Goal: Task Accomplishment & Management: Manage account settings

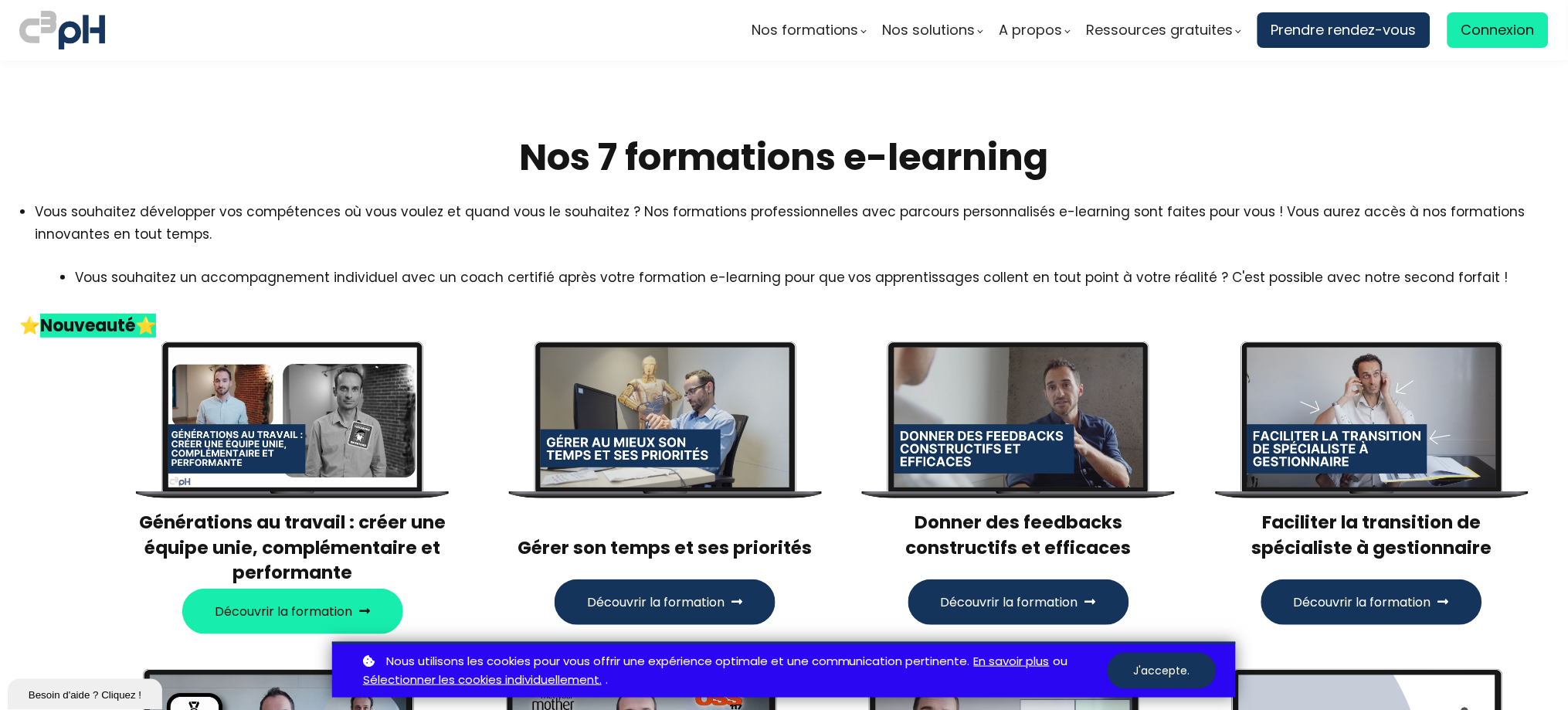
click at [1464, 26] on span "Connexion" at bounding box center [1498, 31] width 73 height 23
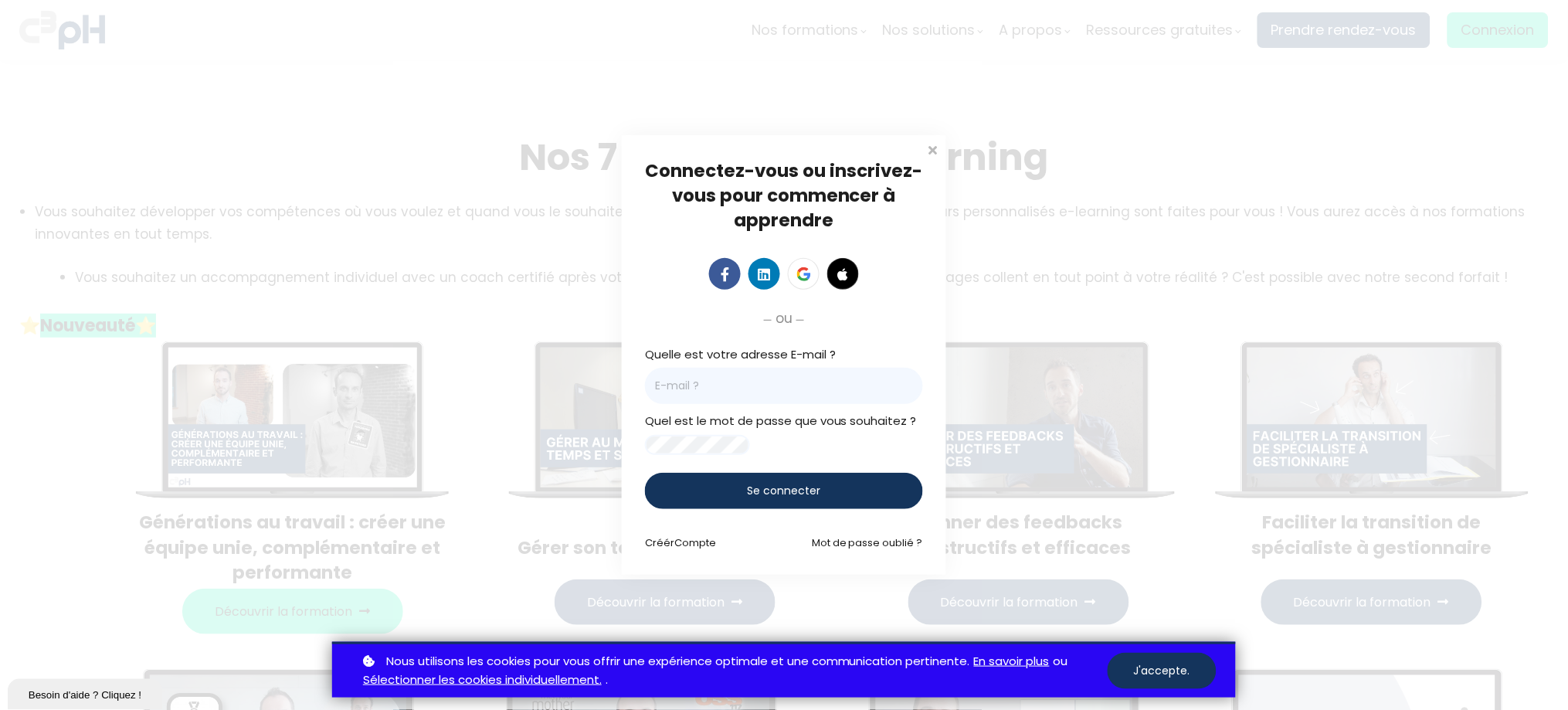
click at [814, 383] on input "email" at bounding box center [784, 385] width 278 height 36
paste input "[EMAIL_ADDRESS][DOMAIN_NAME]"
type input "[EMAIL_ADDRESS][DOMAIN_NAME]"
click at [688, 500] on div "Se connecter" at bounding box center [784, 491] width 278 height 36
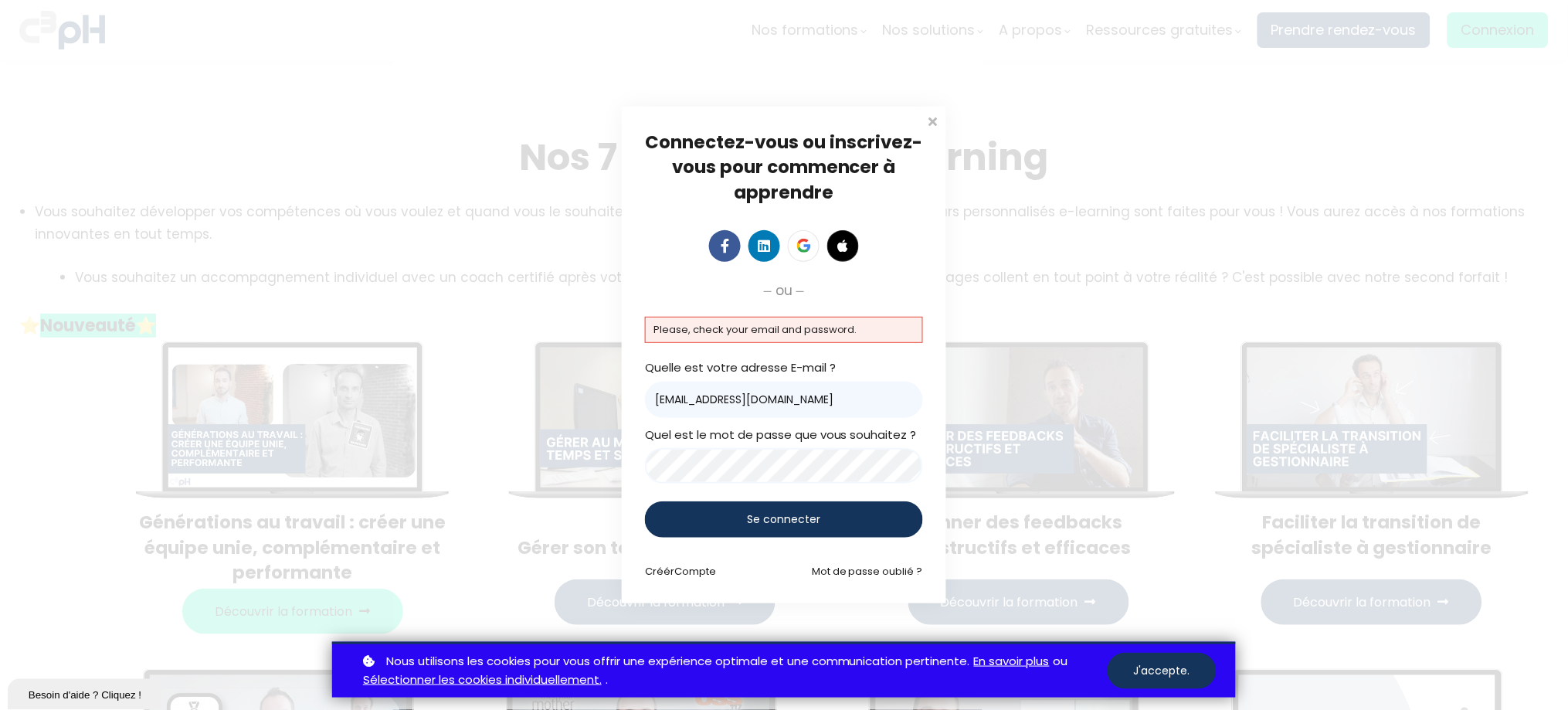
click at [688, 508] on div "Se connecter" at bounding box center [784, 520] width 278 height 36
click at [693, 518] on div "Se connecter" at bounding box center [784, 520] width 278 height 36
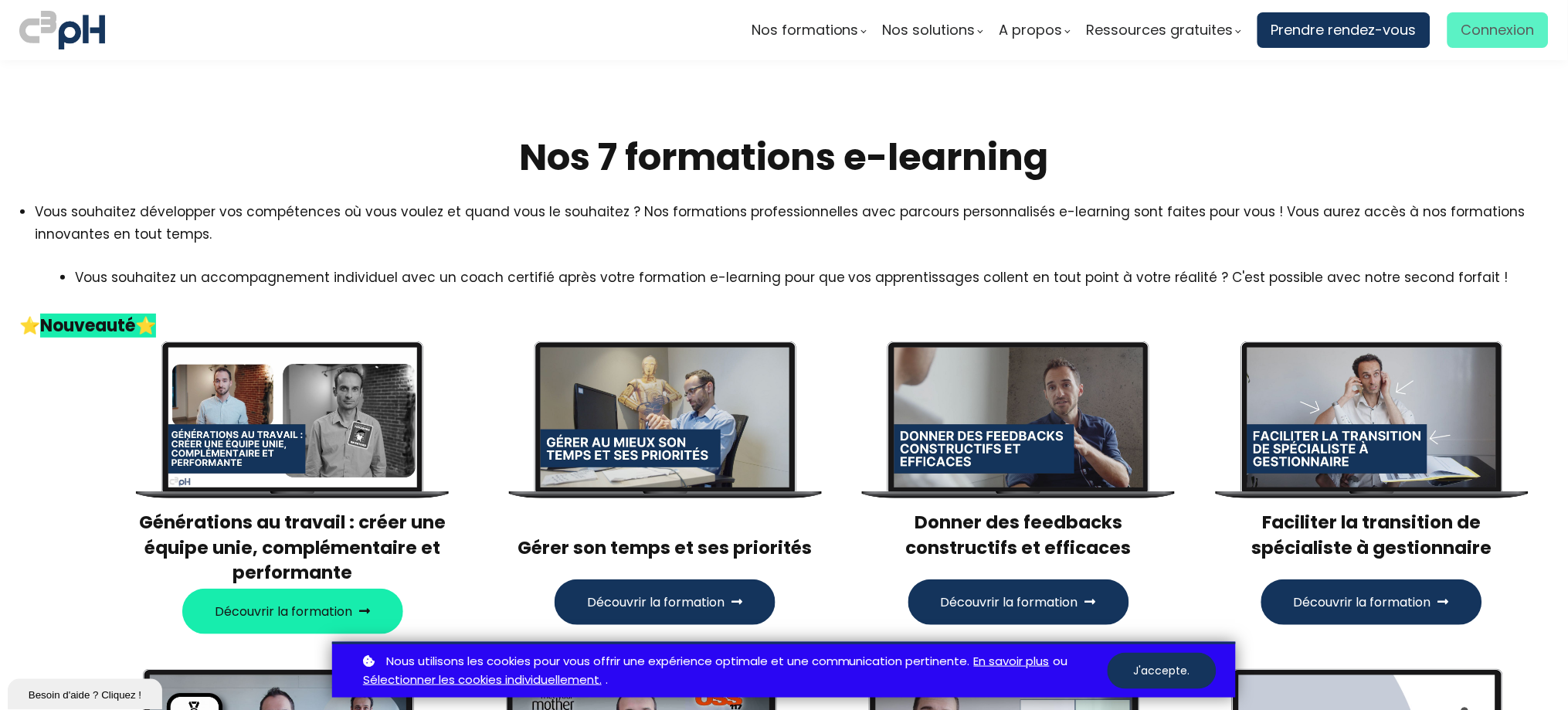
click at [1466, 22] on span "Connexion" at bounding box center [1498, 31] width 73 height 23
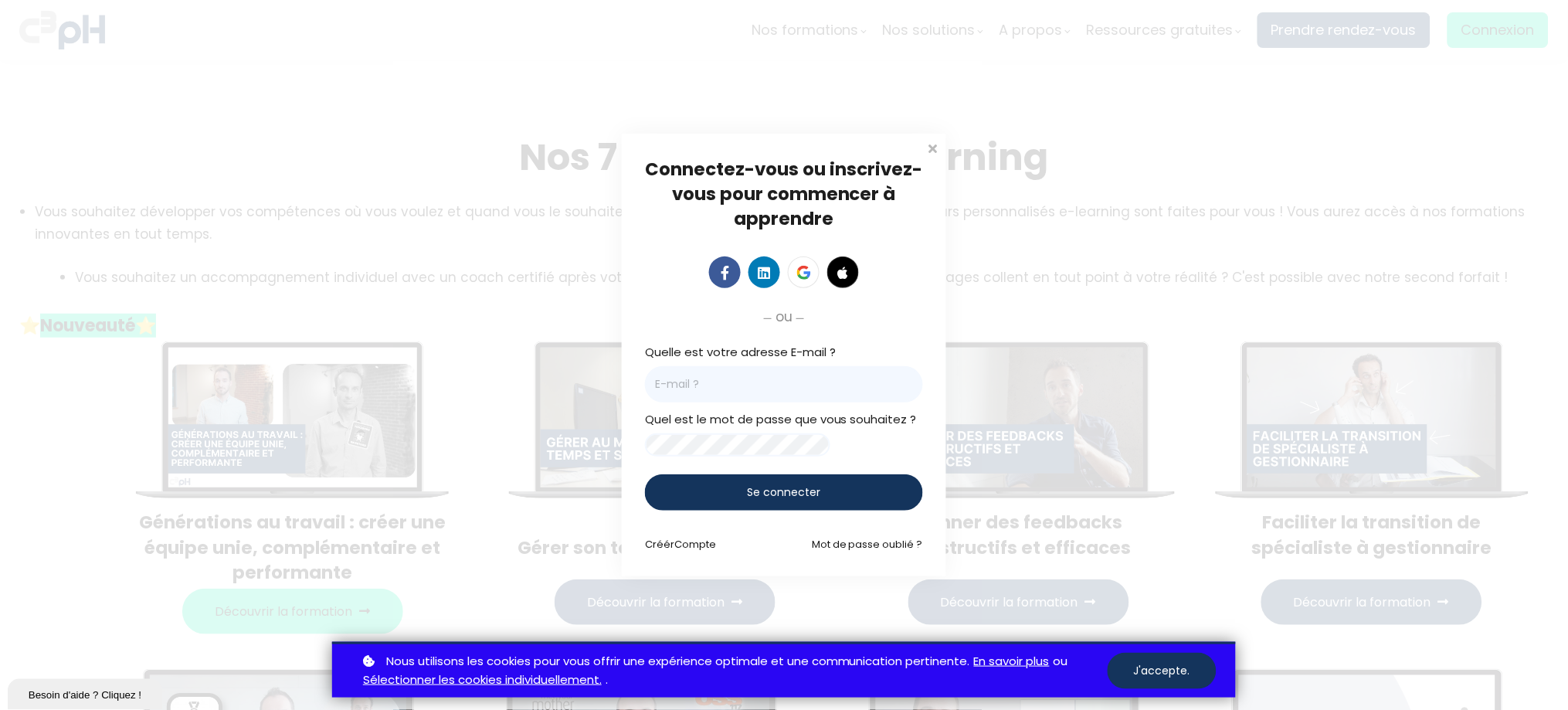
click at [664, 380] on input "email" at bounding box center [784, 384] width 278 height 36
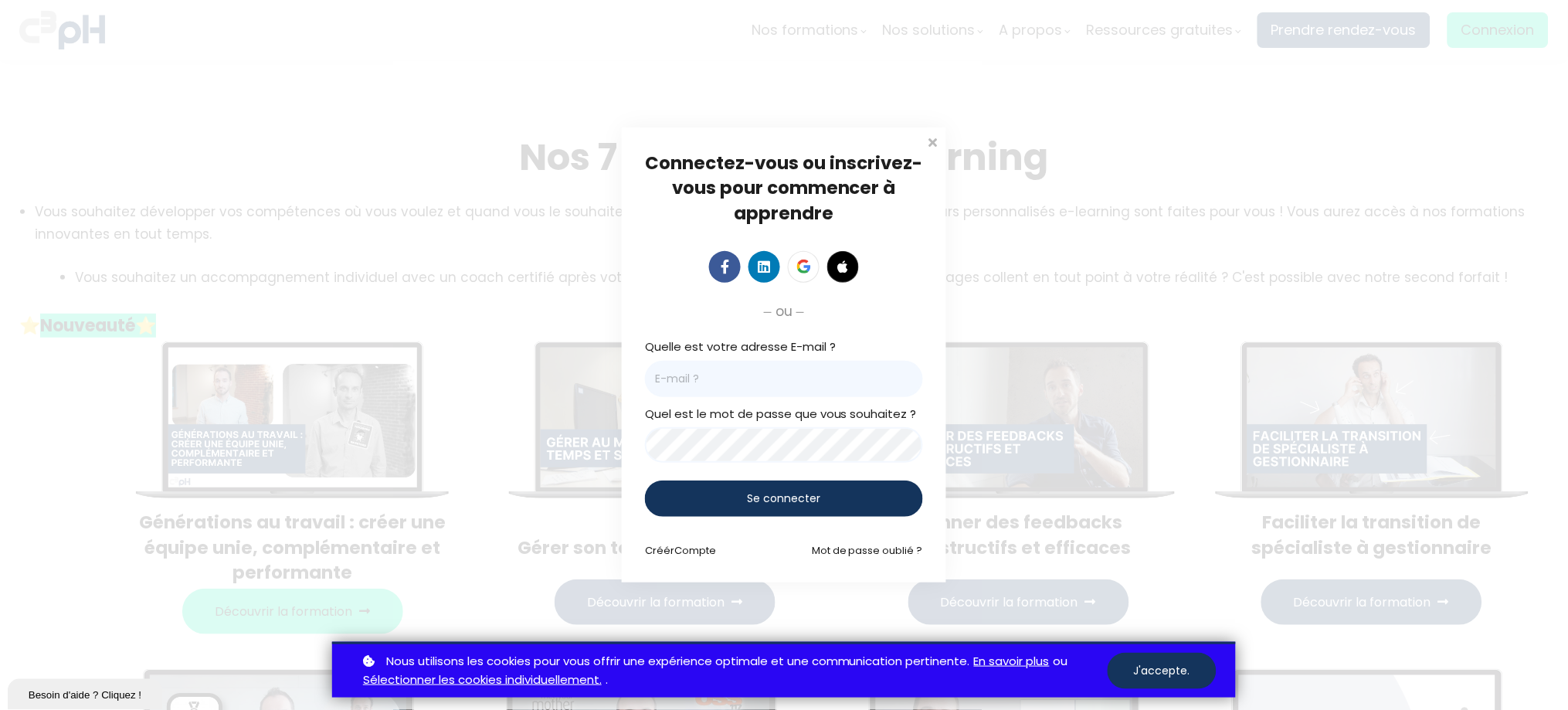
paste input "[EMAIL_ADDRESS][DOMAIN_NAME]"
type input "[EMAIL_ADDRESS][DOMAIN_NAME]"
click at [702, 493] on div "Se connecter" at bounding box center [784, 498] width 278 height 36
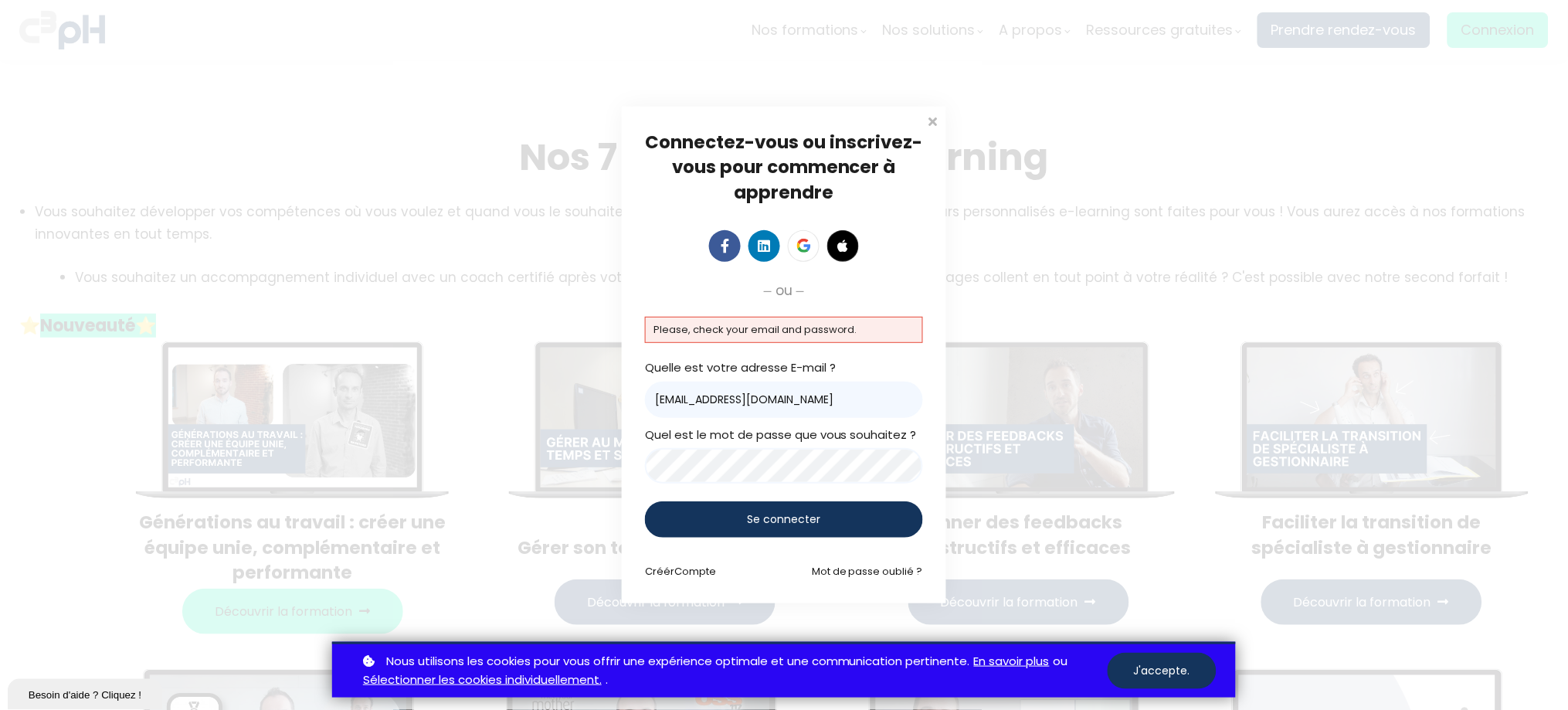
click at [609, 445] on div "Connectez-vous ou inscrivez-vous pour commencer à apprendre Connectez-vous pour…" at bounding box center [784, 355] width 1568 height 710
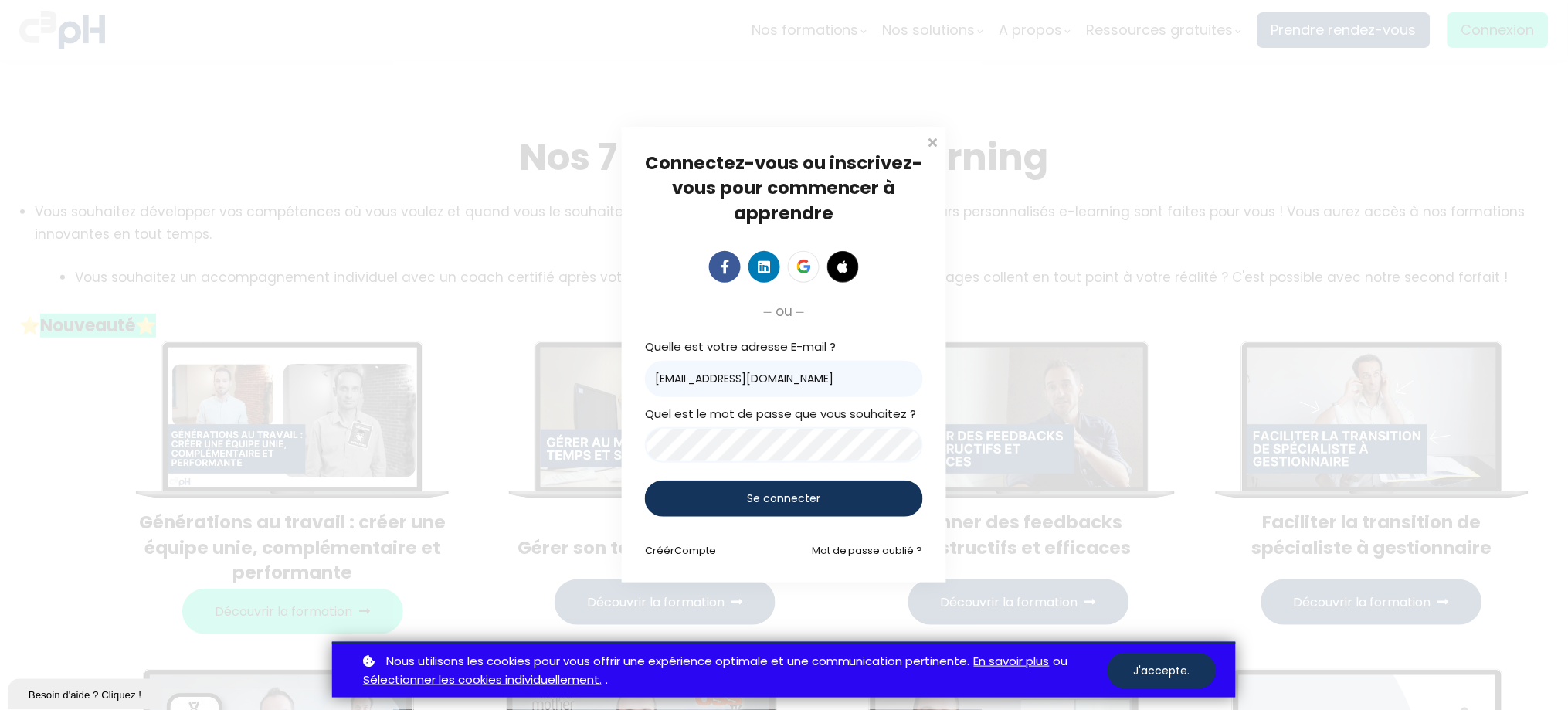
click at [683, 502] on div "Se connecter" at bounding box center [784, 498] width 278 height 36
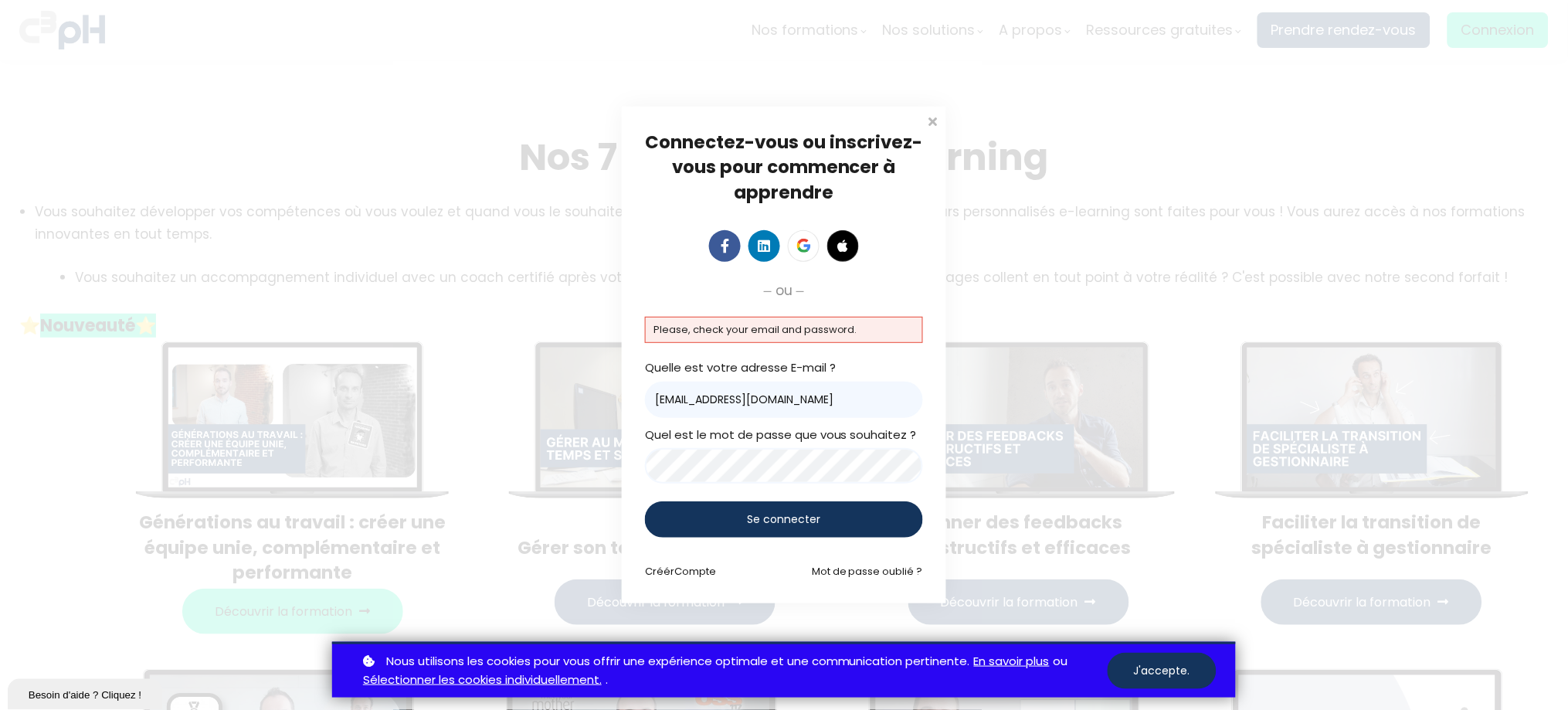
click at [659, 397] on input "Romeissaa.Merine@et.eurofinsca.com" at bounding box center [784, 400] width 278 height 36
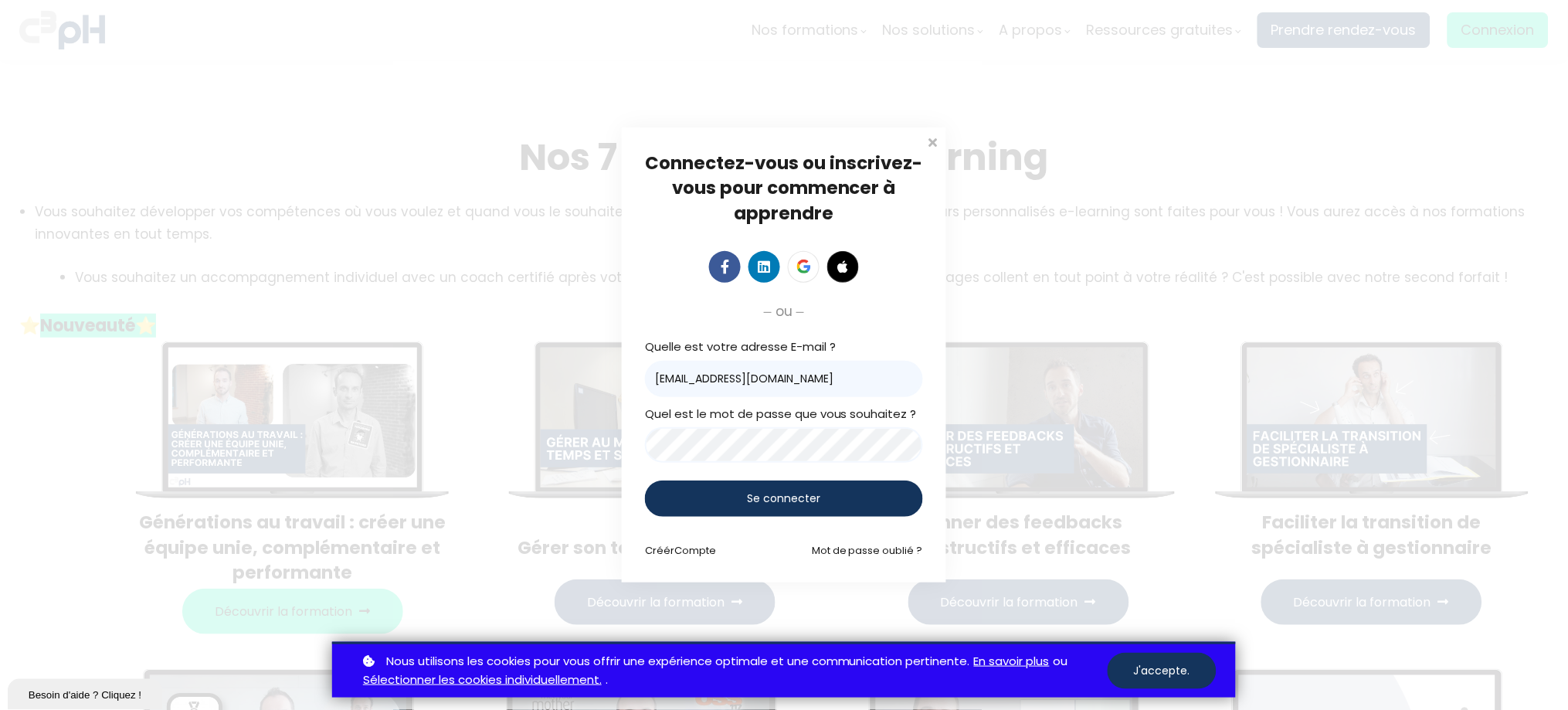
click at [711, 504] on div "Se connecter" at bounding box center [784, 498] width 278 height 36
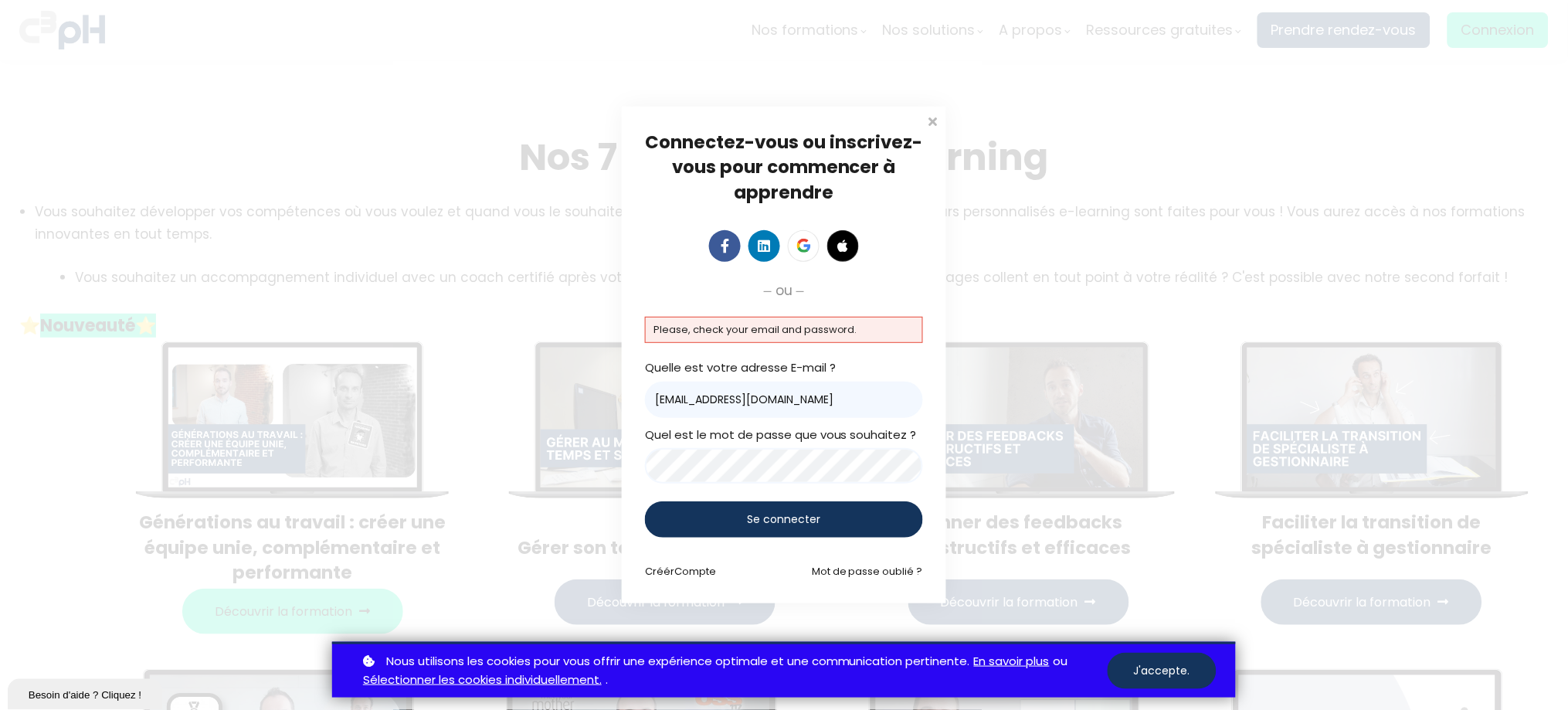
click at [706, 405] on input "Romeissaa.Merine@et.eurofinsca.com" at bounding box center [784, 400] width 278 height 36
drag, startPoint x: 862, startPoint y: 401, endPoint x: 639, endPoint y: 408, distance: 223.1
click at [639, 408] on div "Connectez-vous ou inscrivez-vous pour commencer à apprendre Connectez-vous pour…" at bounding box center [784, 355] width 325 height 496
click at [641, 475] on div "Connectez-vous ou inscrivez-vous pour commencer à apprendre Connectez-vous pour…" at bounding box center [784, 355] width 325 height 496
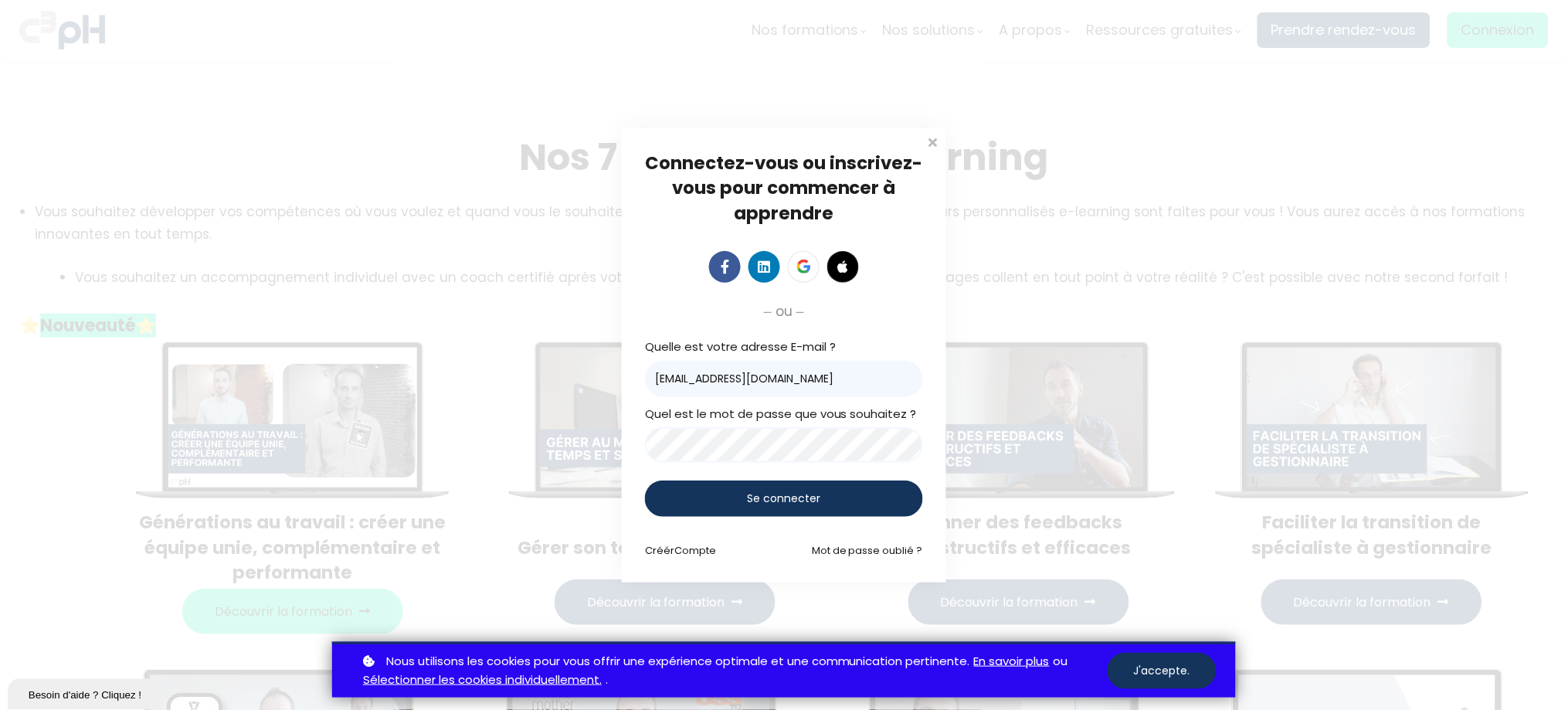
click at [666, 493] on div "Se connecter" at bounding box center [784, 498] width 278 height 36
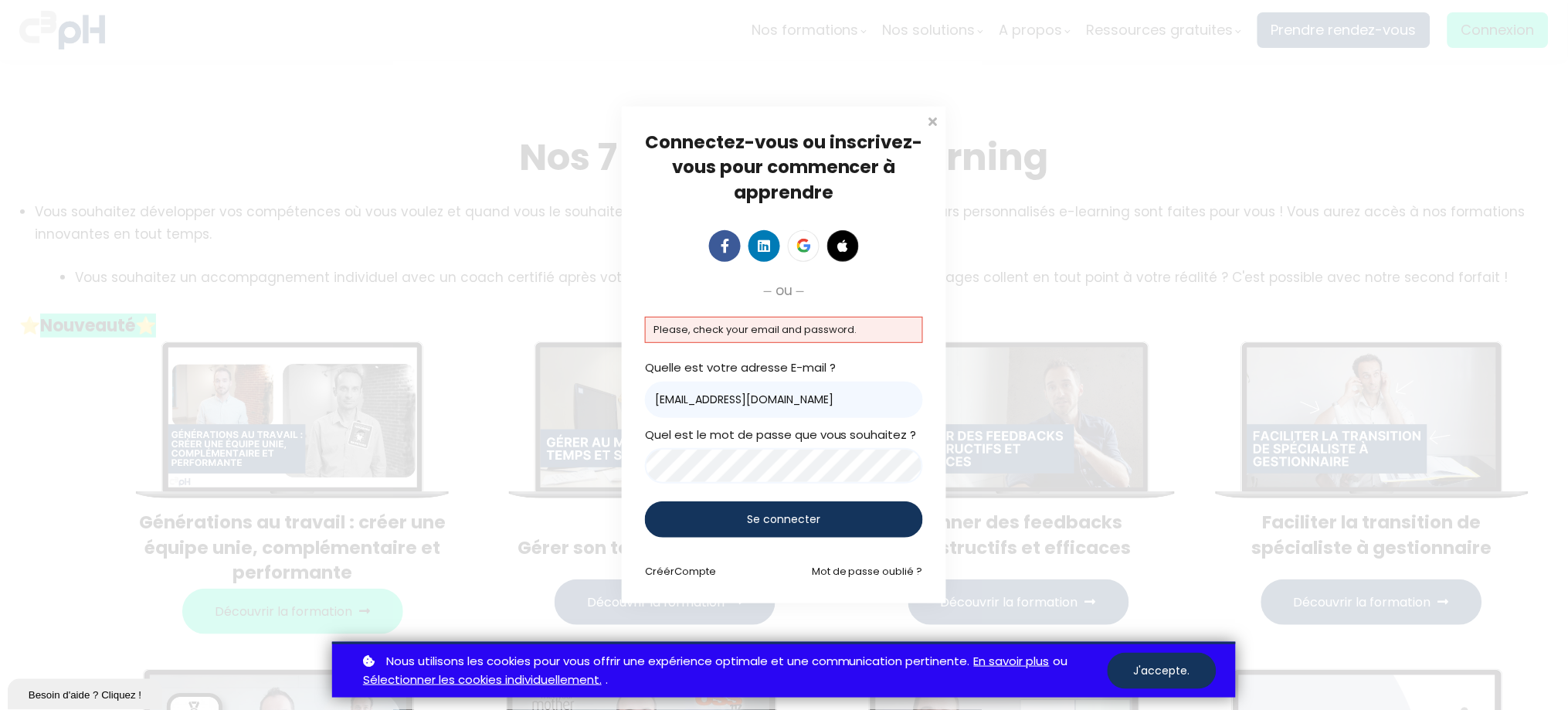
drag, startPoint x: 867, startPoint y: 401, endPoint x: 616, endPoint y: 408, distance: 251.1
click at [616, 408] on div "Connectez-vous ou inscrivez-vous pour commencer à apprendre Connectez-vous pour…" at bounding box center [784, 355] width 1568 height 710
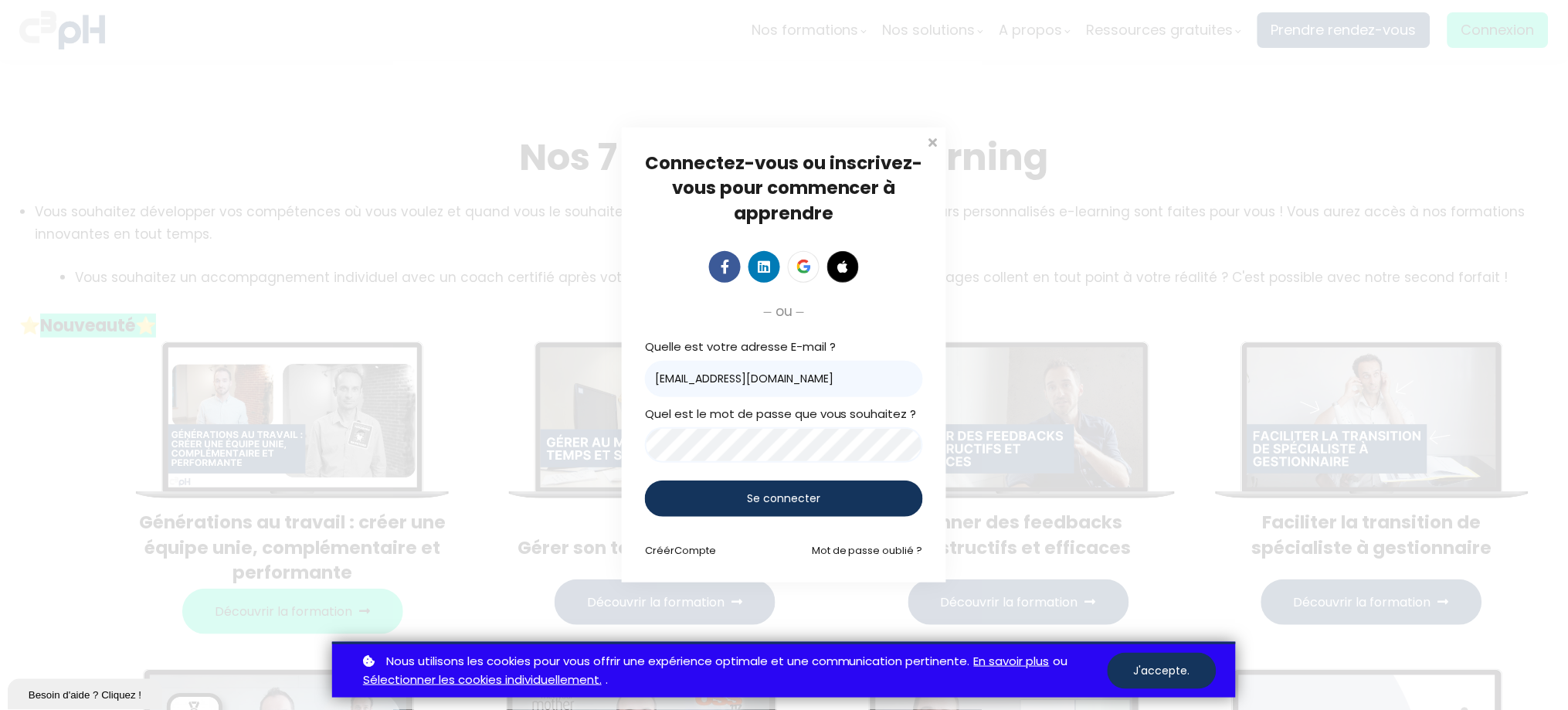
click at [600, 448] on div "Connectez-vous ou inscrivez-vous pour commencer à apprendre Connectez-vous pour…" at bounding box center [784, 355] width 1568 height 710
click at [677, 506] on div "Se connecter" at bounding box center [784, 498] width 278 height 36
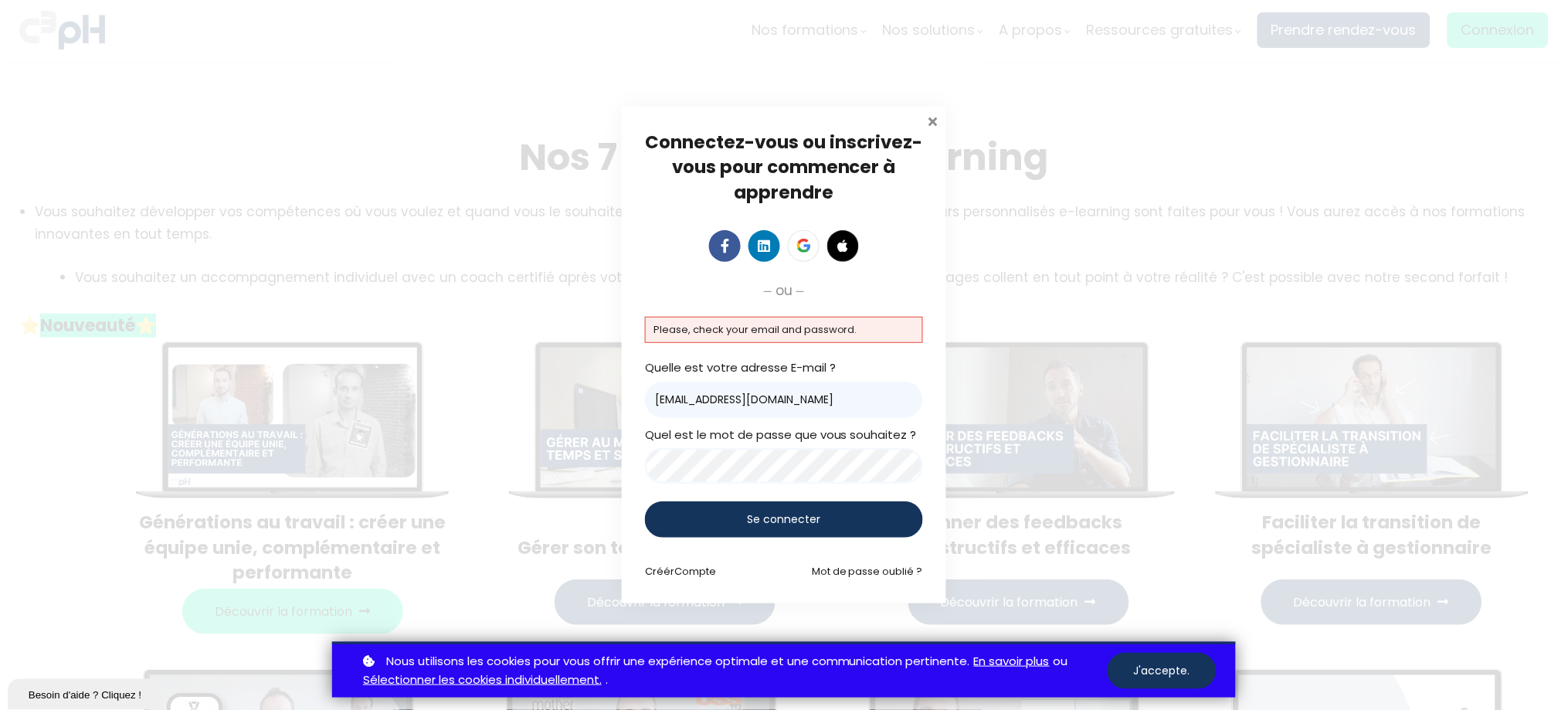
click at [933, 123] on span at bounding box center [933, 119] width 15 height 15
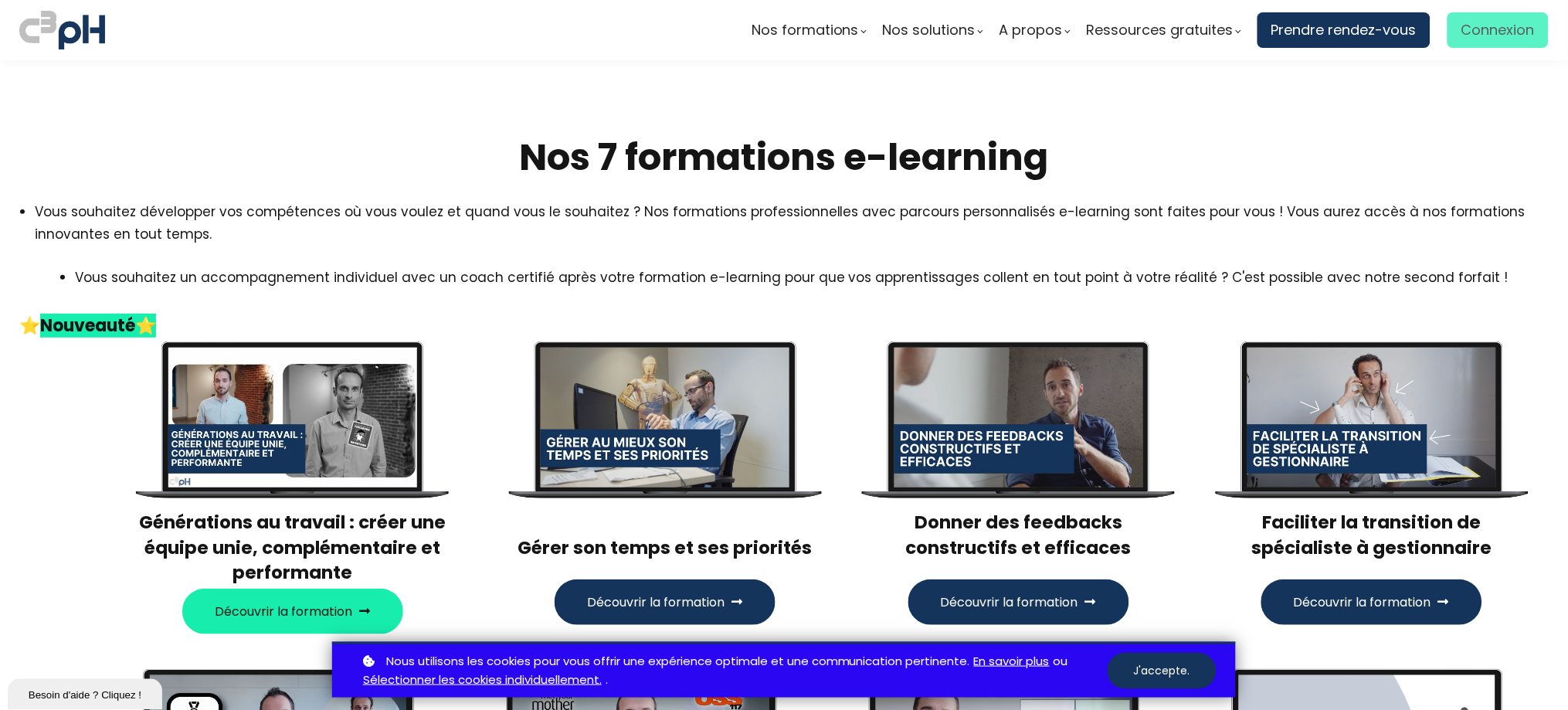
click at [1499, 38] on span "Connexion" at bounding box center [1498, 31] width 73 height 23
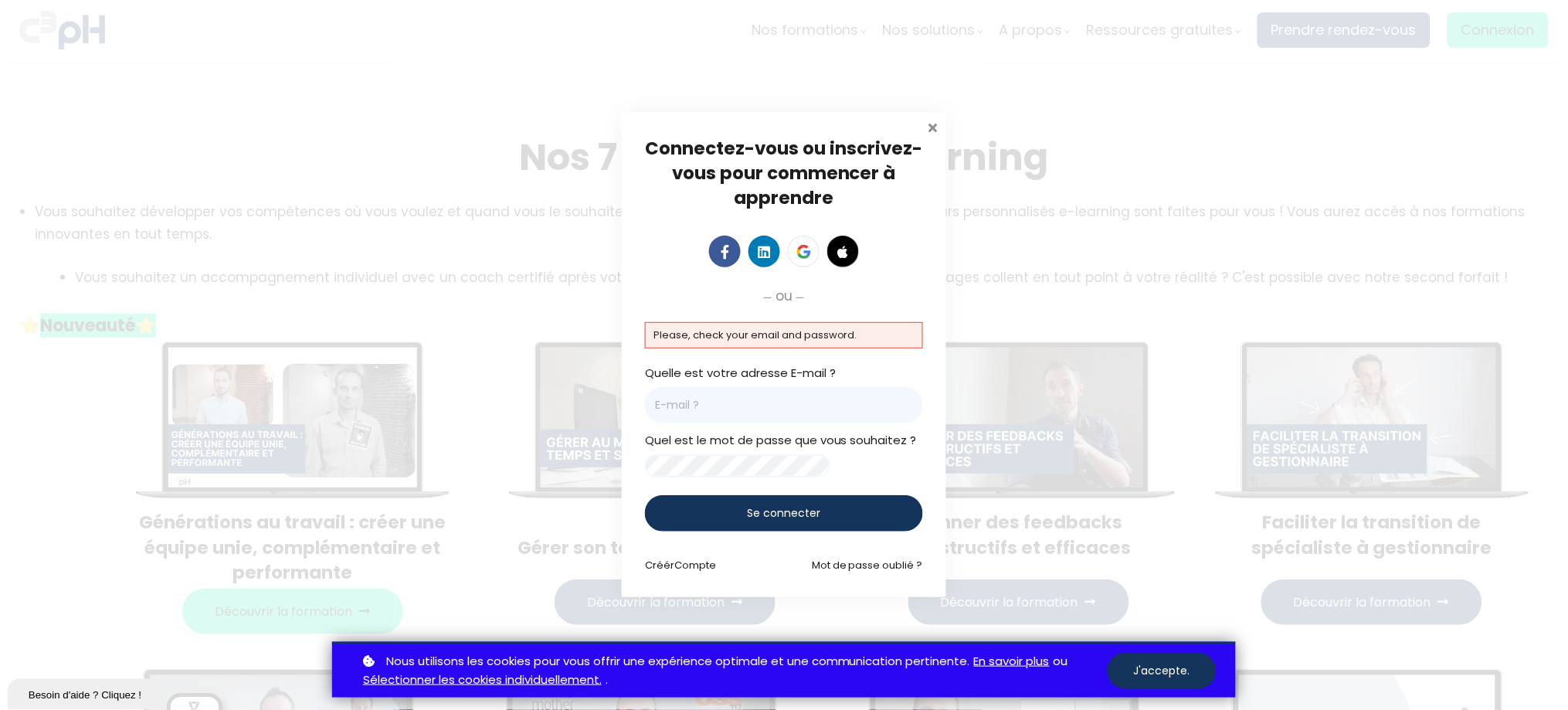
click at [935, 119] on span at bounding box center [933, 125] width 15 height 15
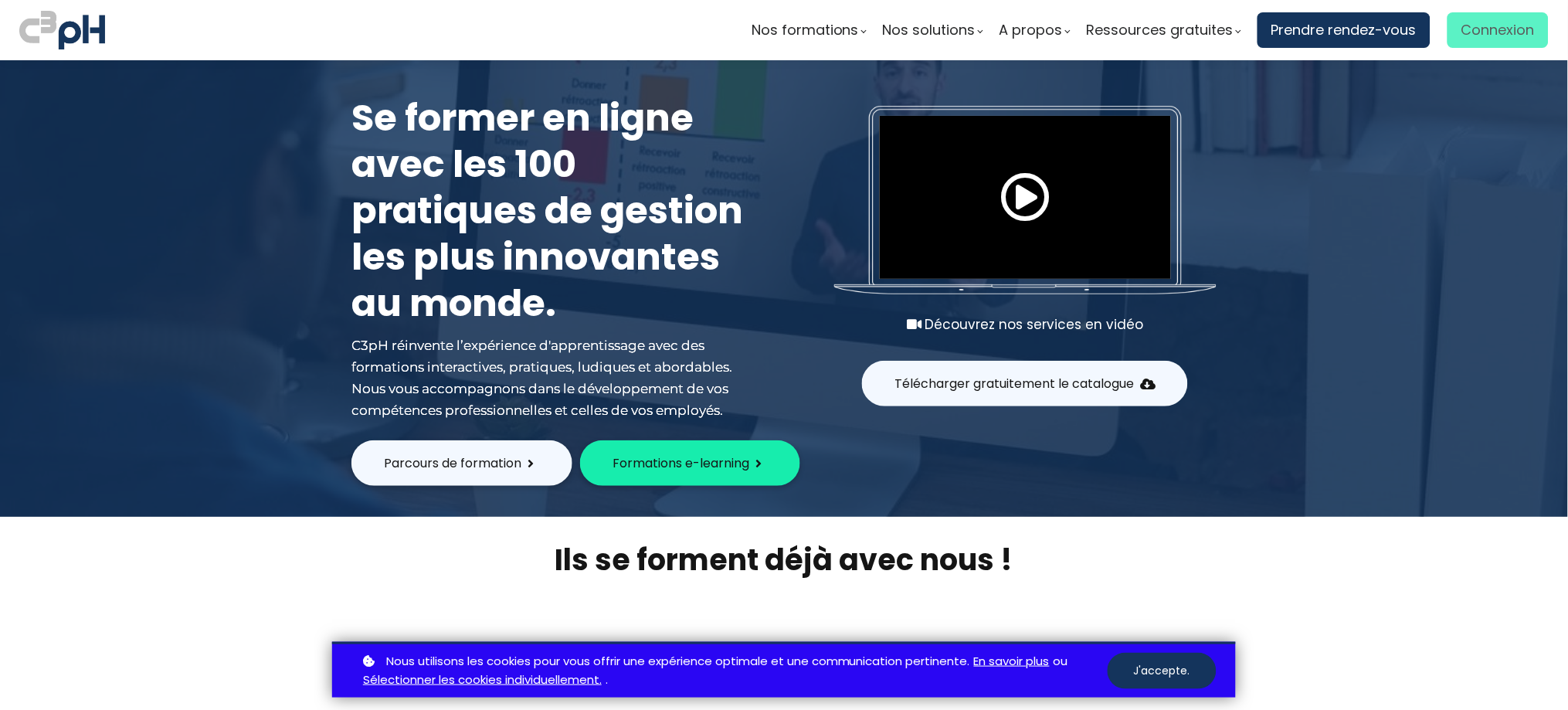
click at [1472, 35] on span "Connexion" at bounding box center [1498, 31] width 73 height 23
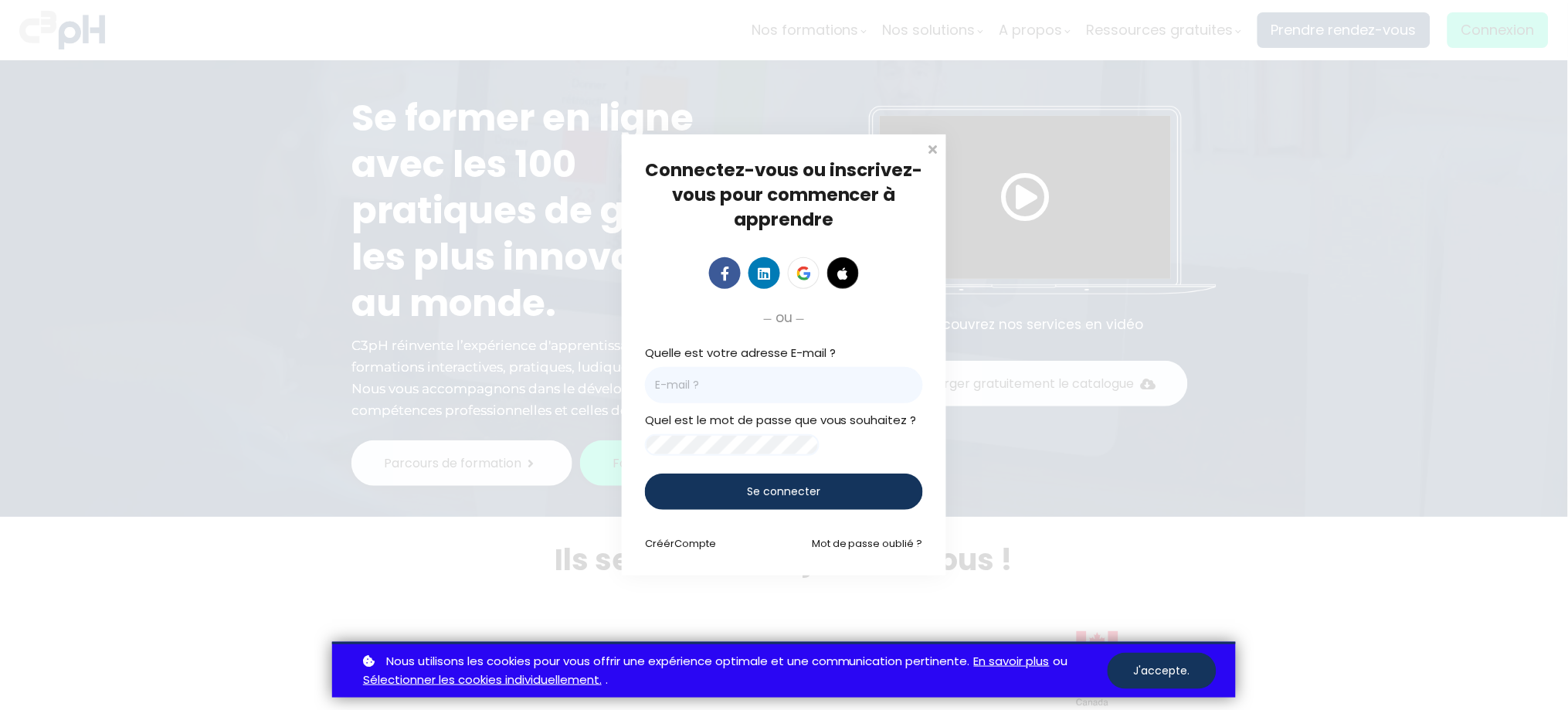
click at [684, 383] on input "email" at bounding box center [784, 385] width 278 height 36
paste input "JApzJsM15"
drag, startPoint x: 729, startPoint y: 375, endPoint x: 613, endPoint y: 375, distance: 116.0
click at [613, 375] on div "Connectez-vous ou inscrivez-vous pour commencer à apprendre Connectez-vous pour…" at bounding box center [784, 355] width 1568 height 710
type input "JApzJsM15"
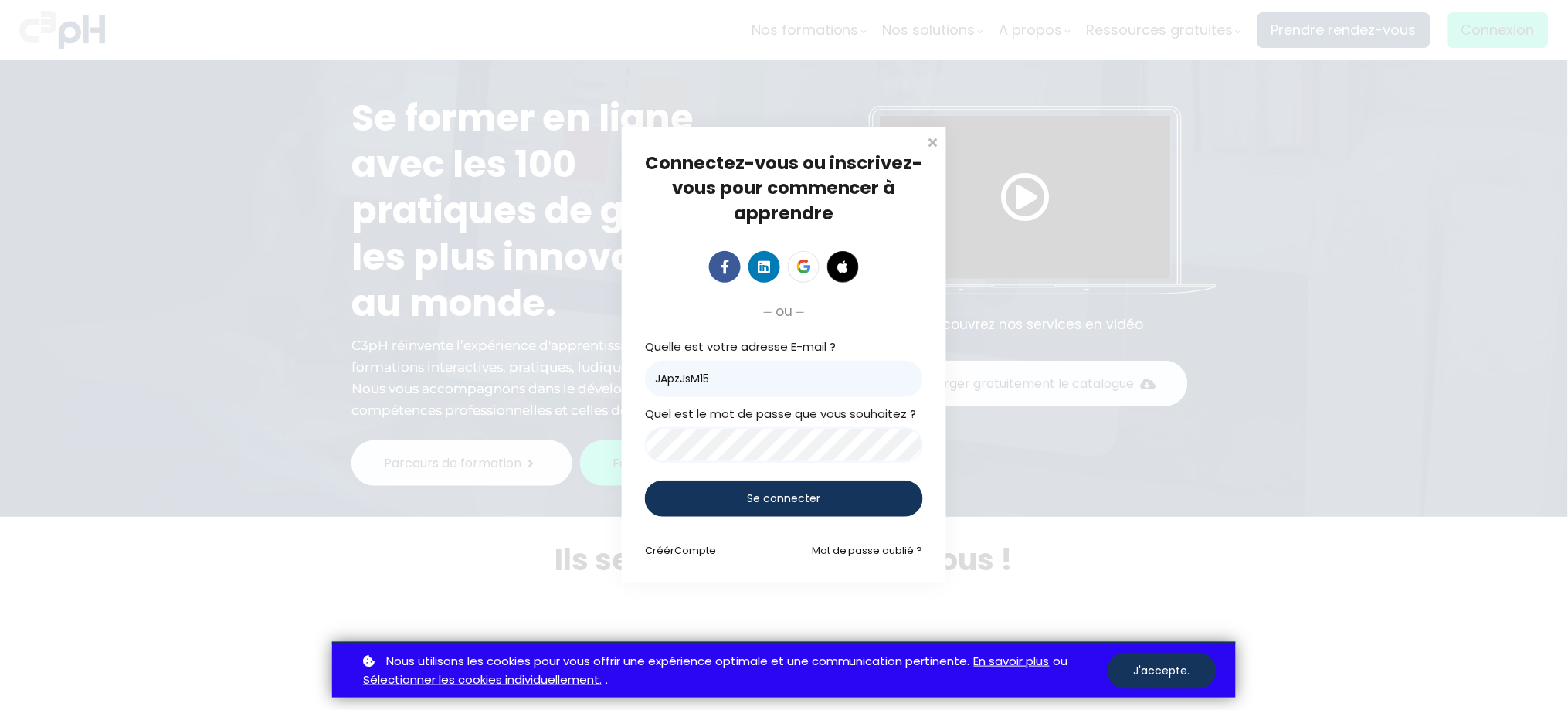
drag, startPoint x: 720, startPoint y: 375, endPoint x: 576, endPoint y: 388, distance: 144.6
click at [576, 388] on div "Connectez-vous ou inscrivez-vous pour commencer à apprendre Connectez-vous pour…" at bounding box center [784, 355] width 1568 height 710
paste input "Romeissaa.Merine@et.eurofinsca.com"
type input "Romeissaa.Merine@et.eurofinsca.com"
click at [684, 481] on div "Se connecter" at bounding box center [784, 498] width 278 height 36
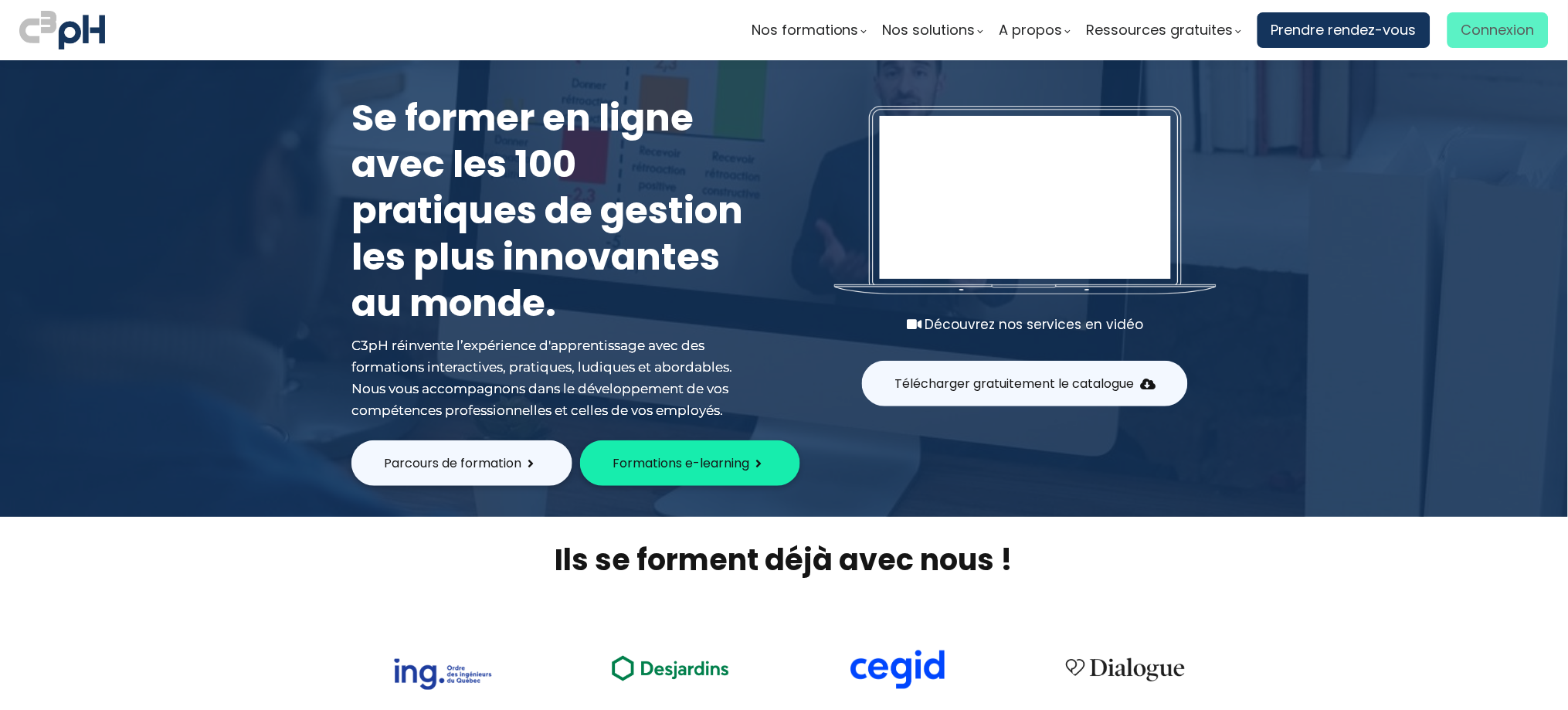
click at [1479, 37] on span "Connexion" at bounding box center [1498, 31] width 73 height 23
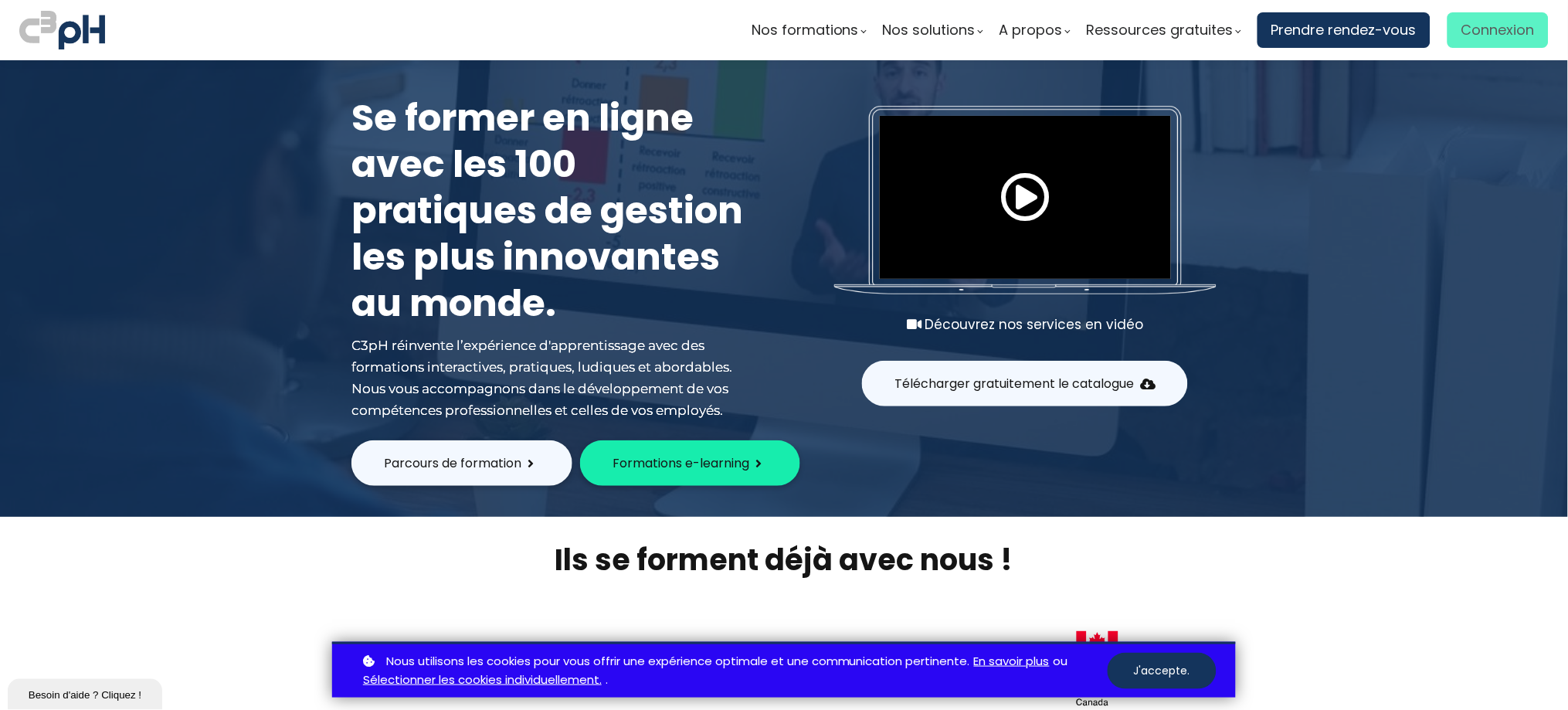
click at [1462, 31] on span "Connexion" at bounding box center [1498, 31] width 73 height 23
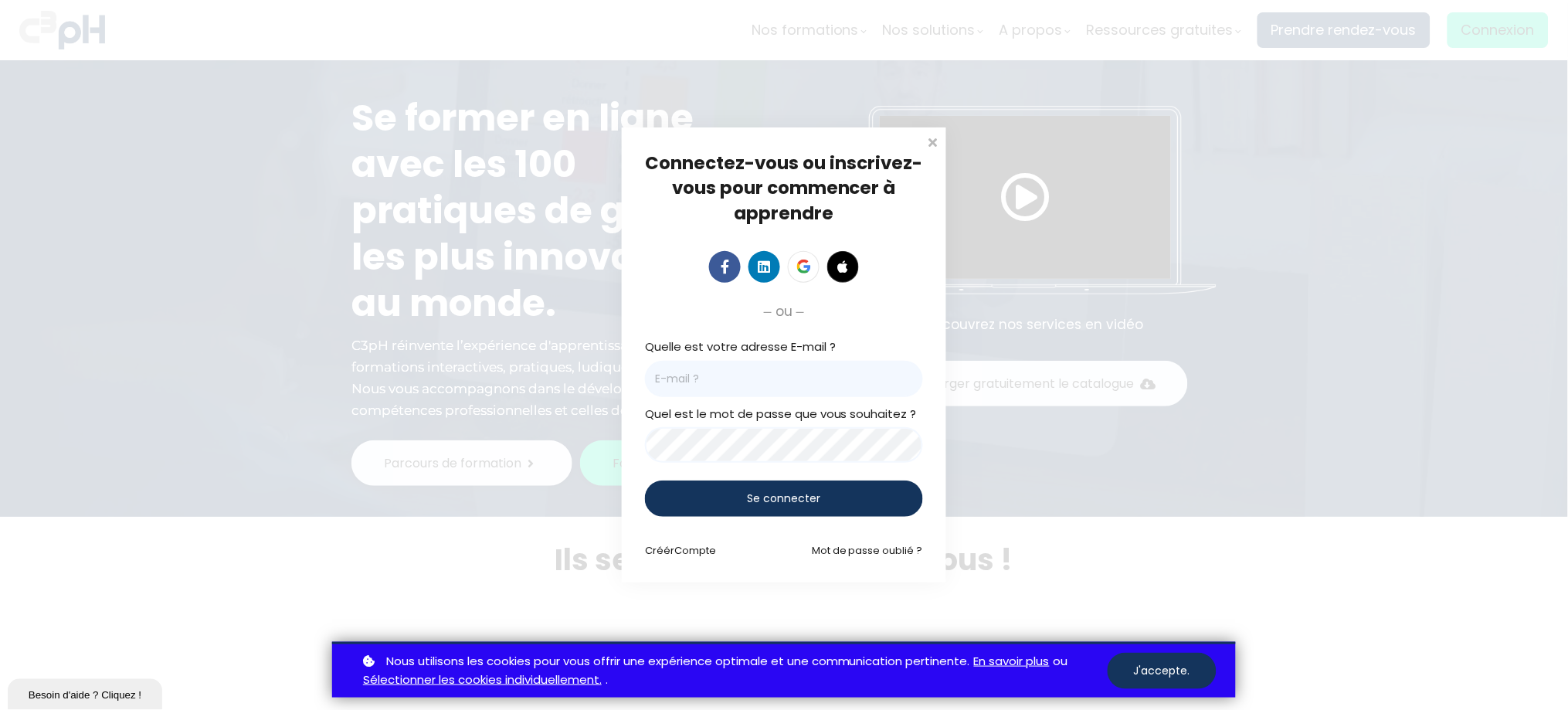
click at [669, 389] on input "email" at bounding box center [784, 379] width 278 height 36
paste input "Romeissaa.Merine@et.eurofinsca.com"
type input "Romeissaa.Merine@et.eurofinsca.com"
click at [709, 494] on div "Se connecter" at bounding box center [784, 498] width 278 height 36
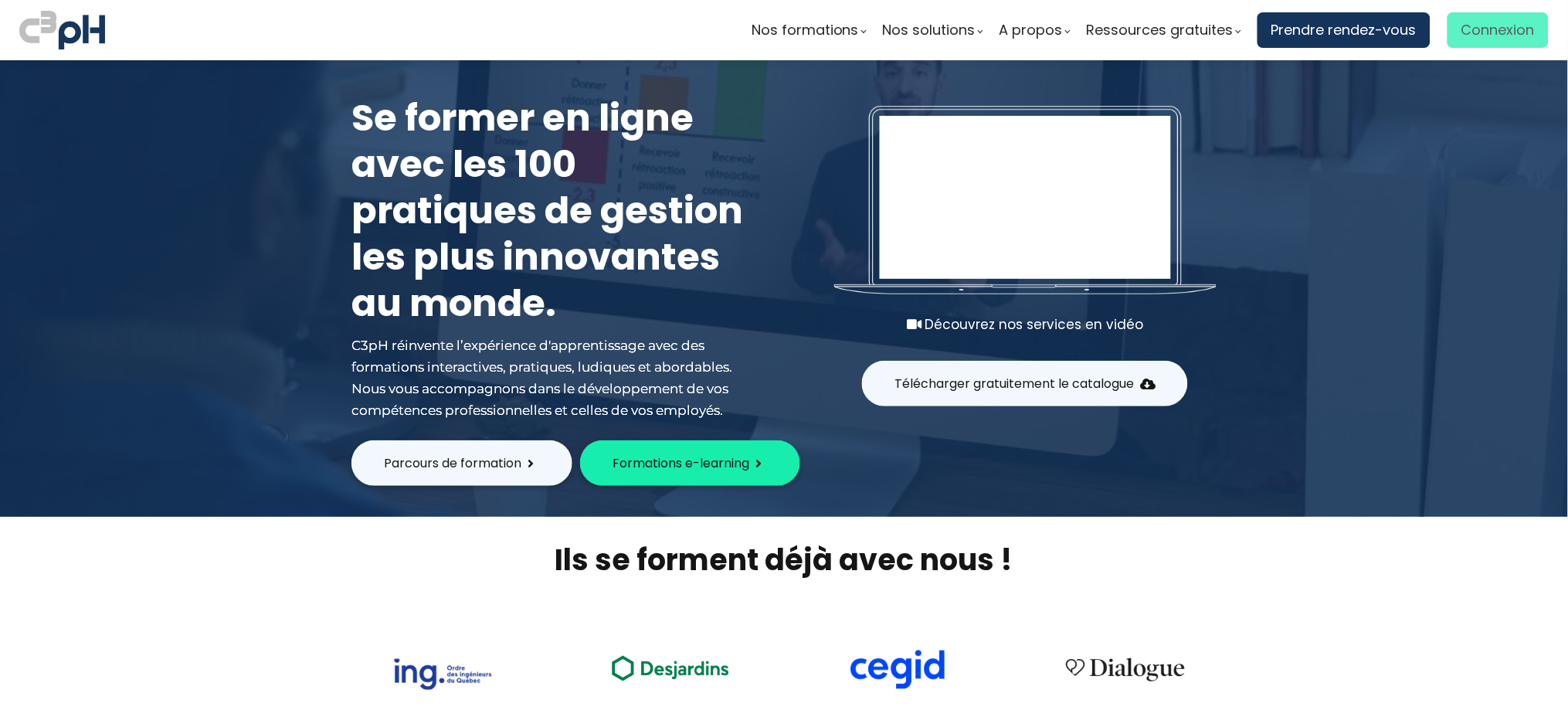
click at [1462, 19] on span "Connexion" at bounding box center [1498, 31] width 73 height 23
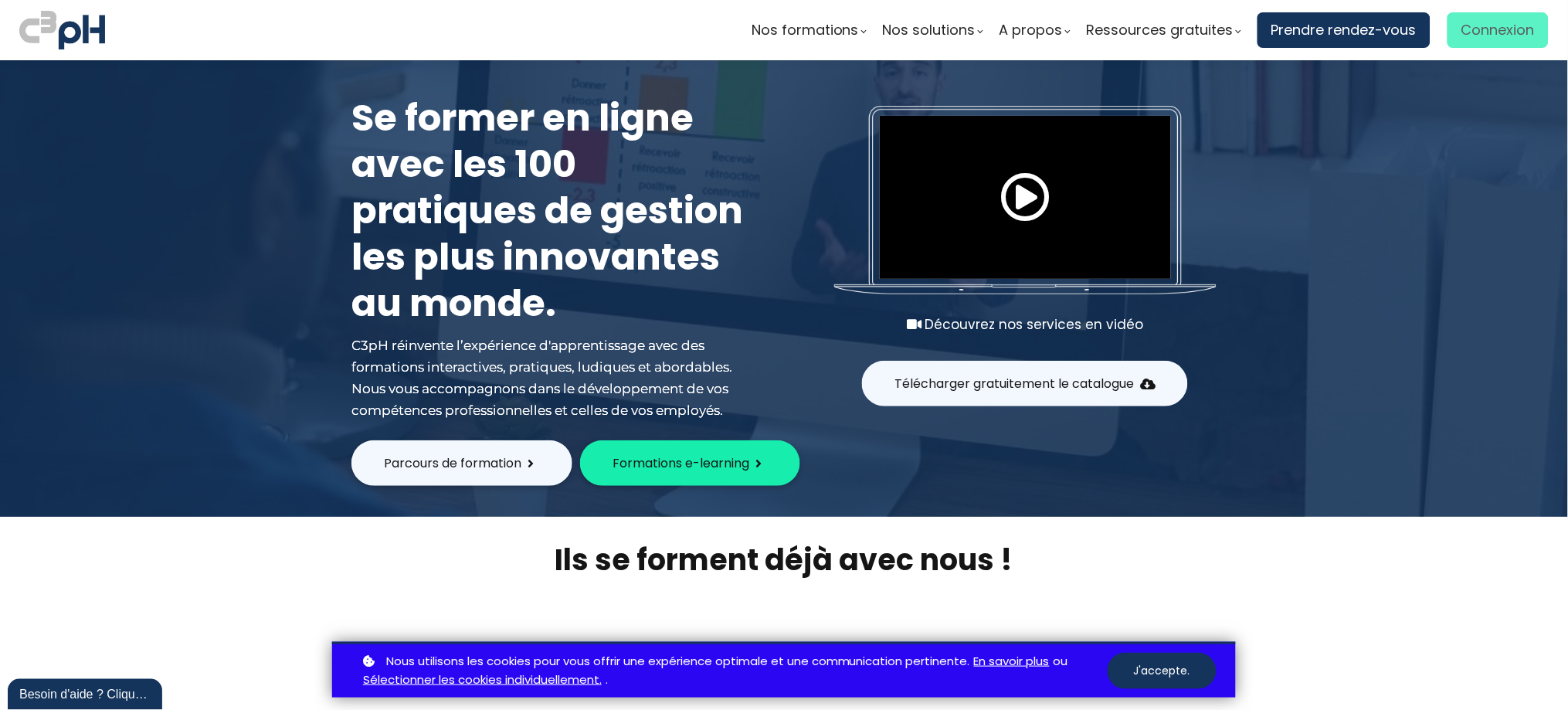
click at [1471, 25] on span "Connexion" at bounding box center [1498, 31] width 73 height 23
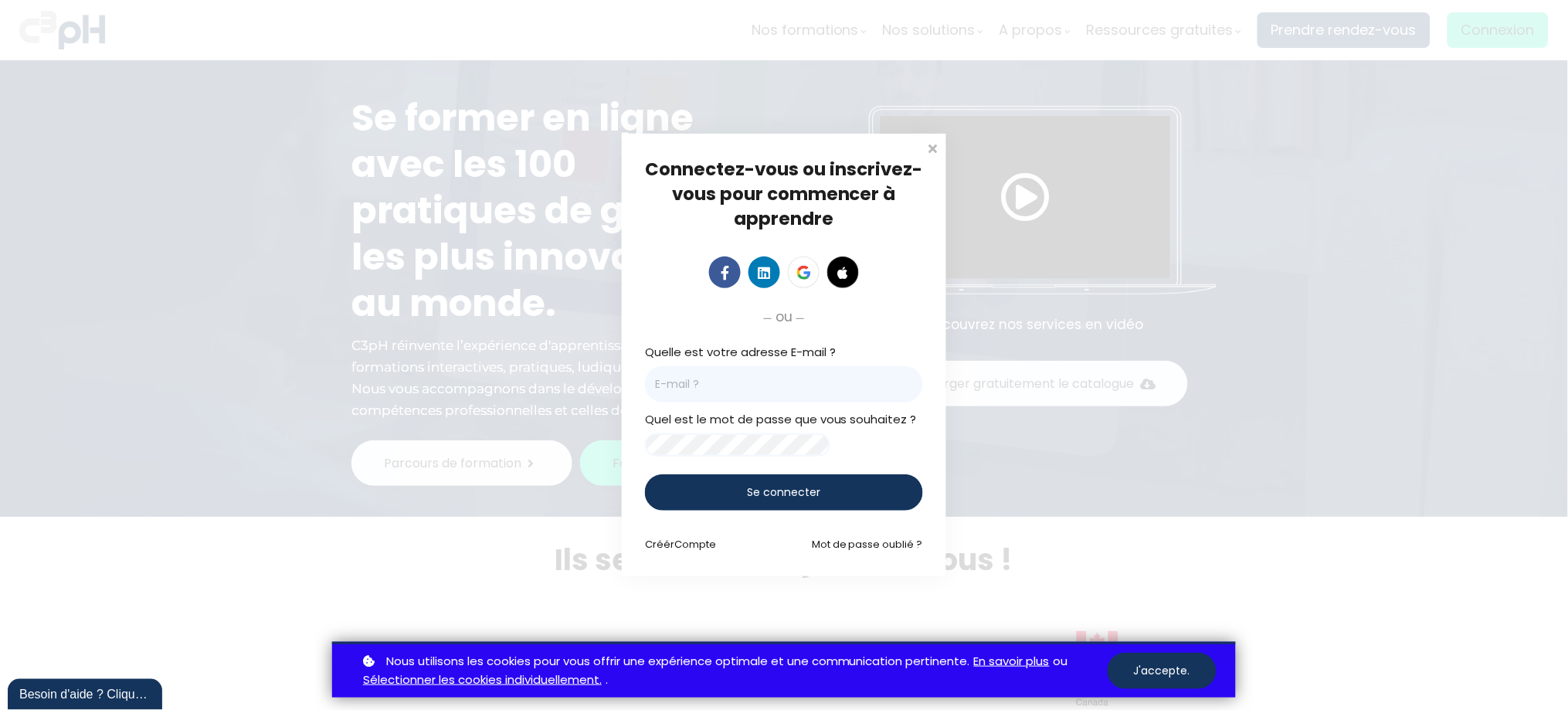
click at [618, 456] on div "Connectez-vous ou inscrivez-vous pour commencer à apprendre Connectez-vous pour…" at bounding box center [784, 355] width 1568 height 710
click at [663, 375] on input "email" at bounding box center [784, 384] width 278 height 36
paste input "romeissaa.merine@et.eurofinsca.com"
type input "romeissaa.merine@et.eurofinsca.com"
click at [641, 466] on div "Connectez-vous ou inscrivez-vous pour commencer à apprendre Connectez-vous pour…" at bounding box center [784, 355] width 325 height 443
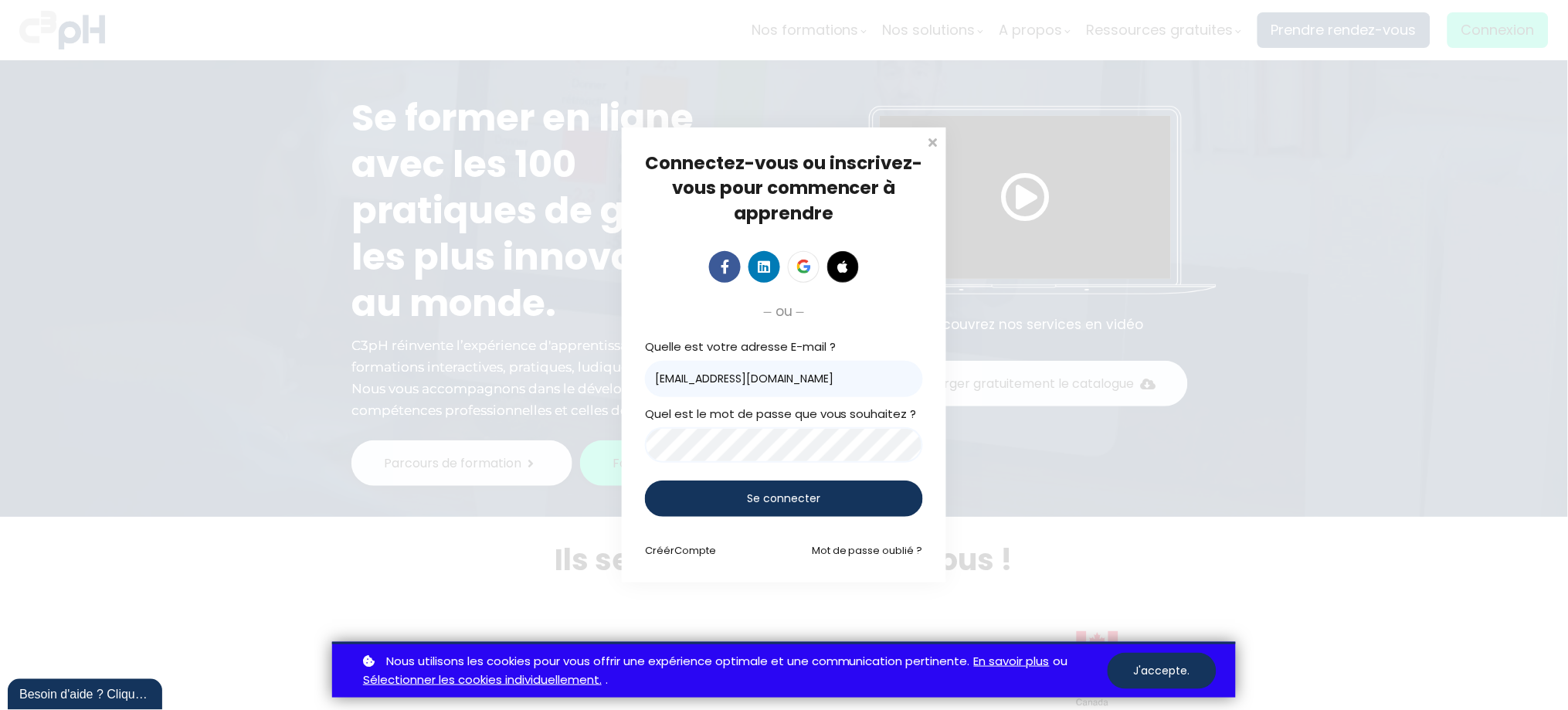
click at [659, 493] on div "Se connecter" at bounding box center [784, 498] width 278 height 36
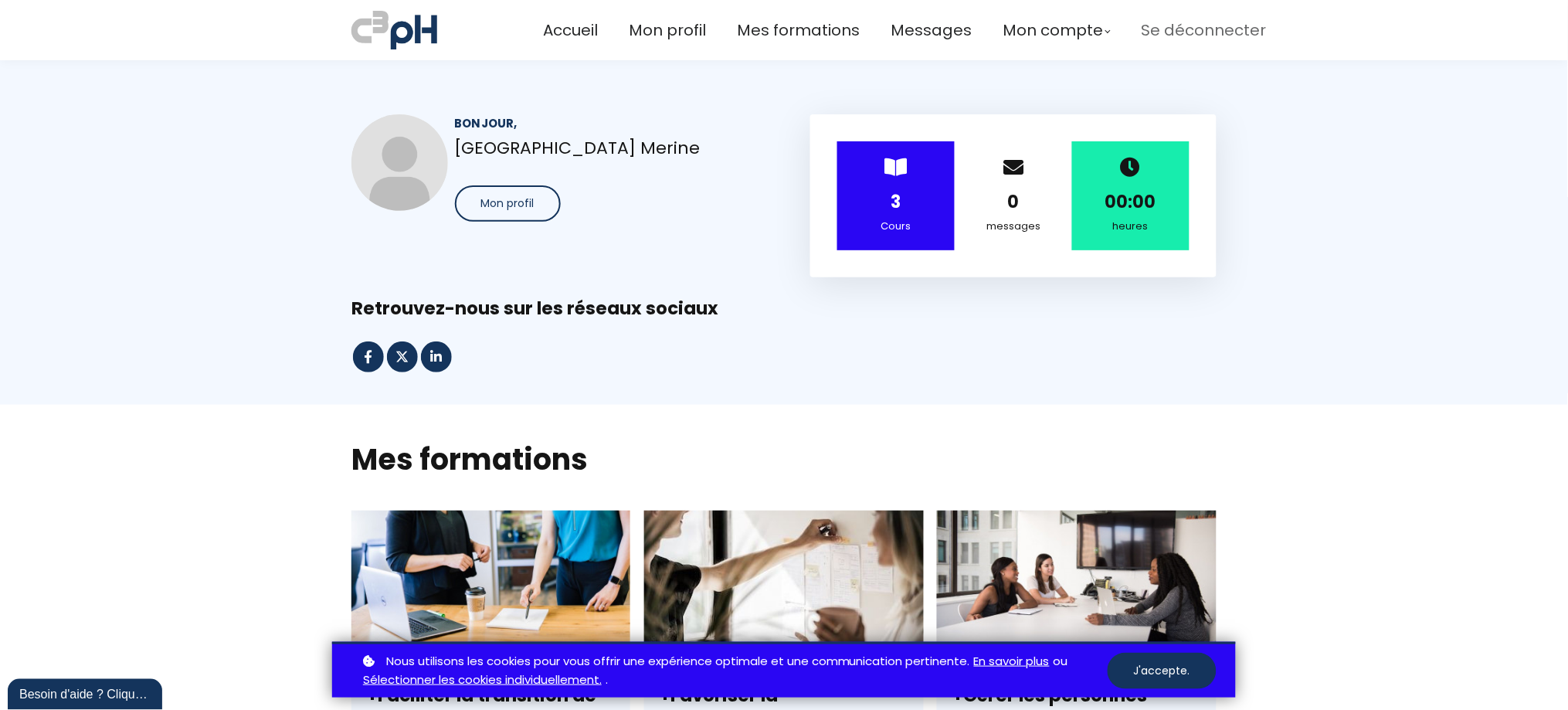
click at [1153, 24] on span "Se déconnecter" at bounding box center [1203, 31] width 125 height 25
